Goal: Navigation & Orientation: Find specific page/section

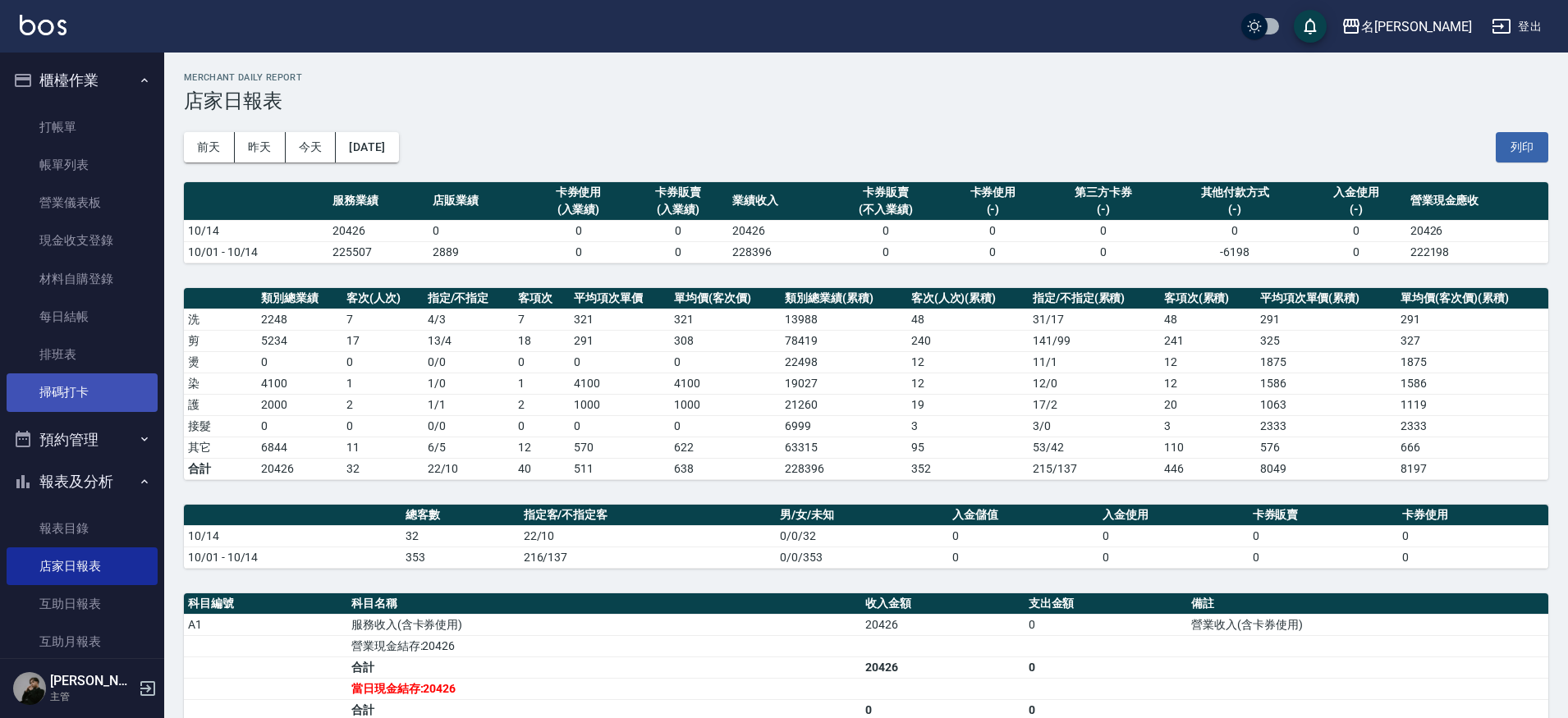
click at [74, 373] on link "掃碼打卡" at bounding box center [82, 392] width 151 height 38
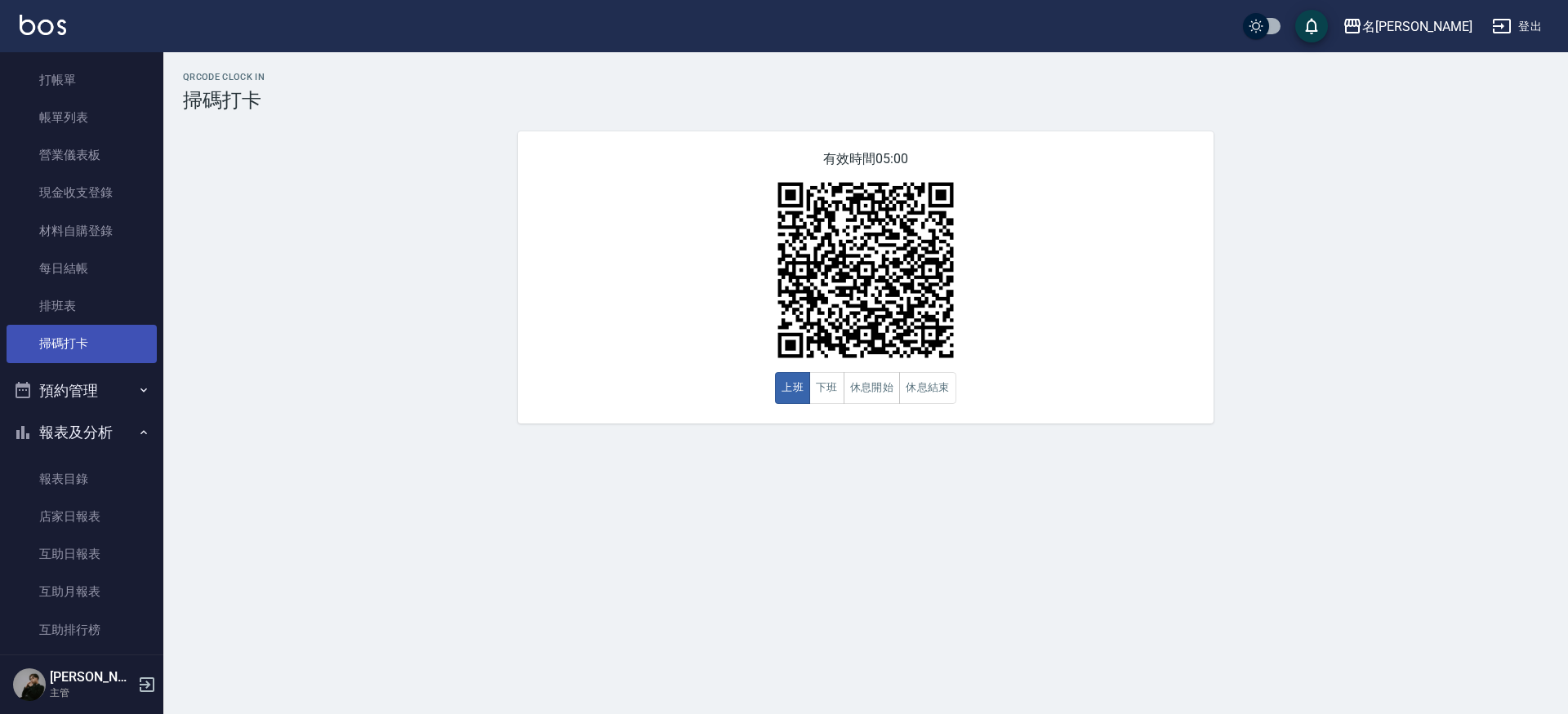
scroll to position [48, 0]
click at [49, 308] on link "排班表" at bounding box center [81, 305] width 151 height 38
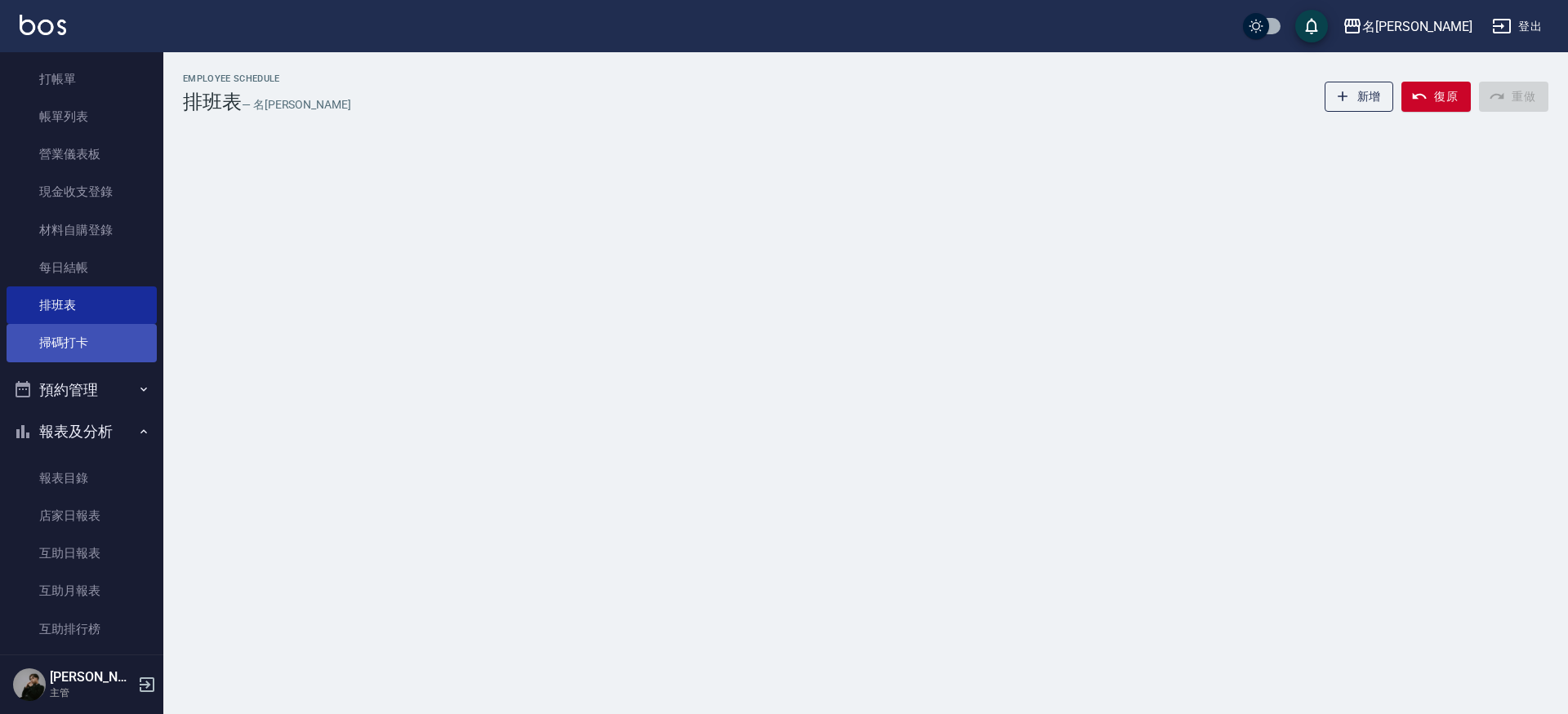
click at [53, 339] on link "掃碼打卡" at bounding box center [81, 343] width 151 height 38
